Goal: Task Accomplishment & Management: Manage account settings

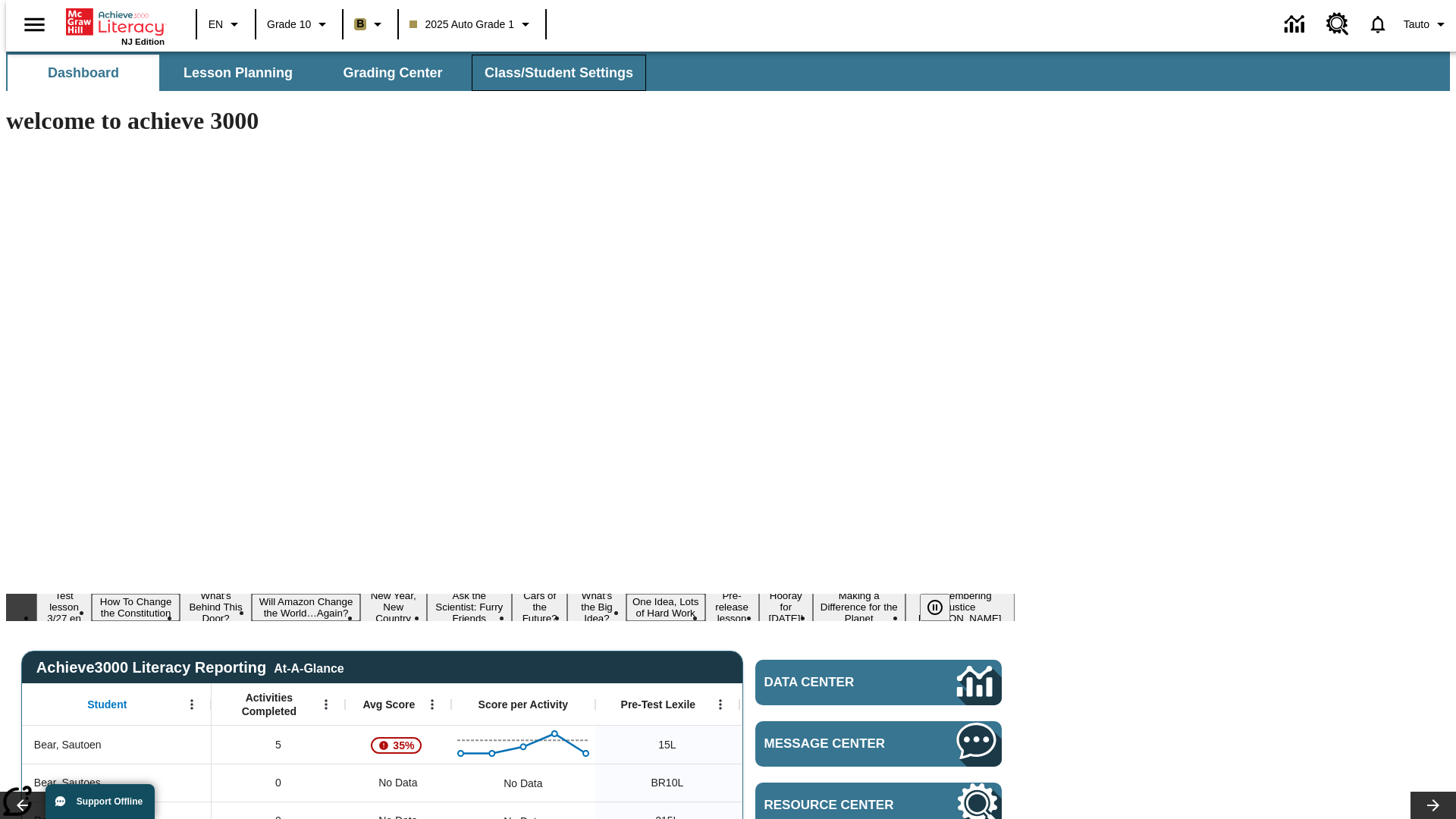
click at [551, 73] on span "Class/Student Settings" at bounding box center [559, 72] width 149 height 17
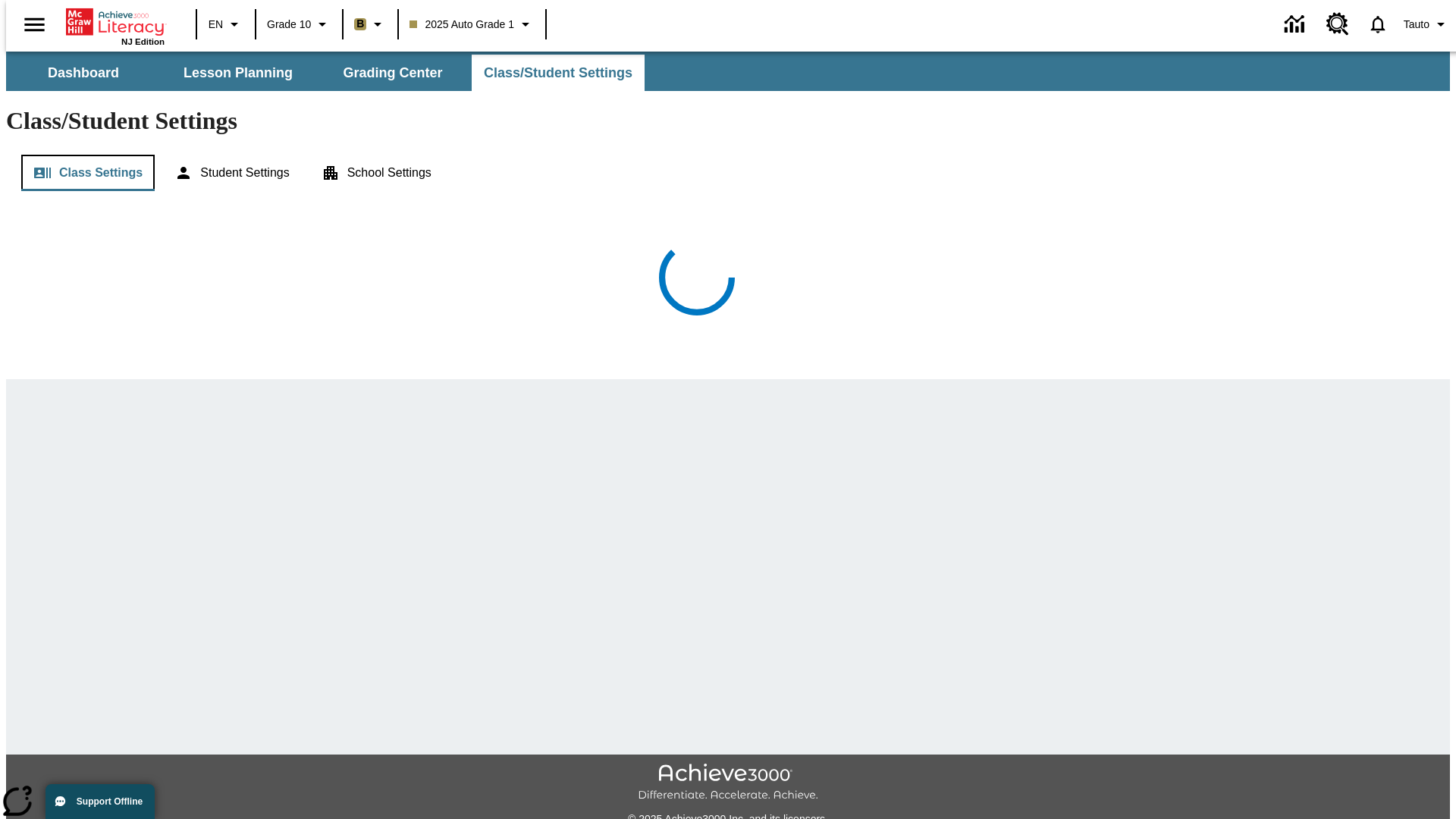
click at [82, 154] on button "Class Settings" at bounding box center [88, 173] width 134 height 37
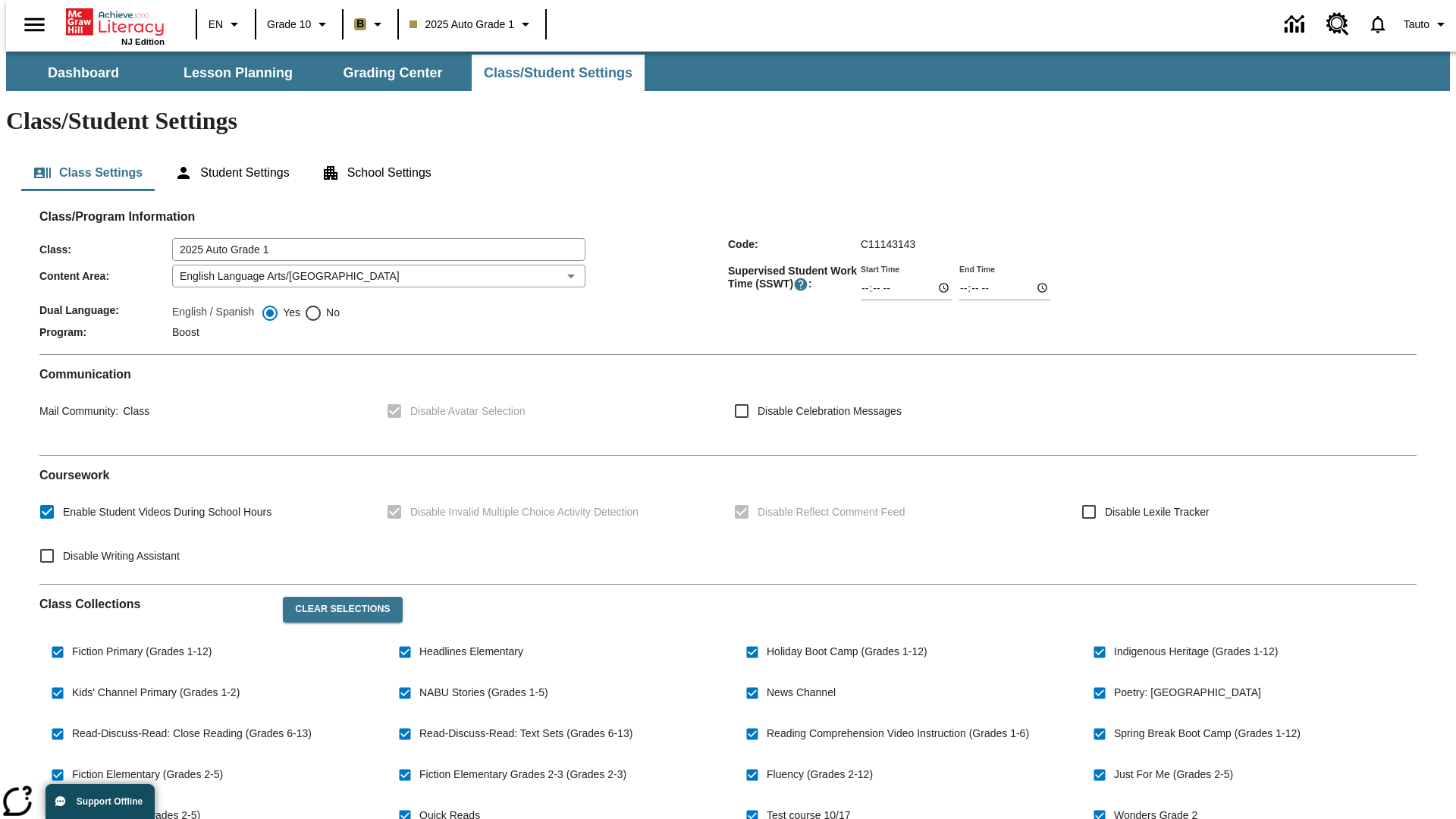
checkbox input "true"
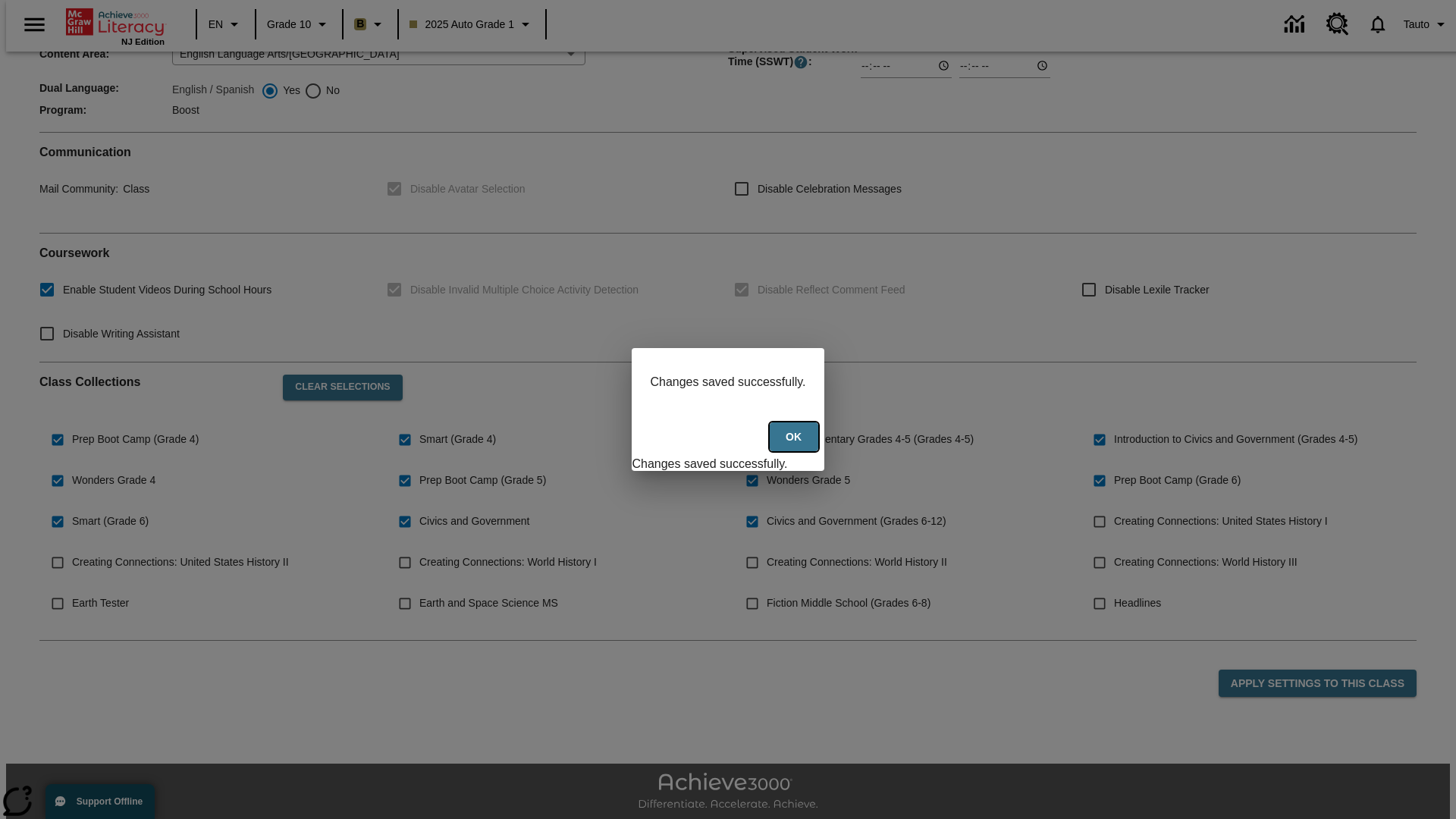
click at [796, 445] on button "Ok" at bounding box center [794, 437] width 48 height 29
